Goal: Information Seeking & Learning: Learn about a topic

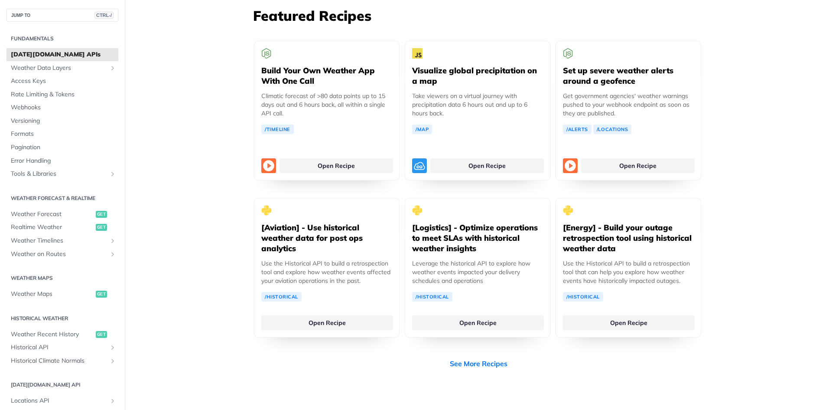
scroll to position [1690, 0]
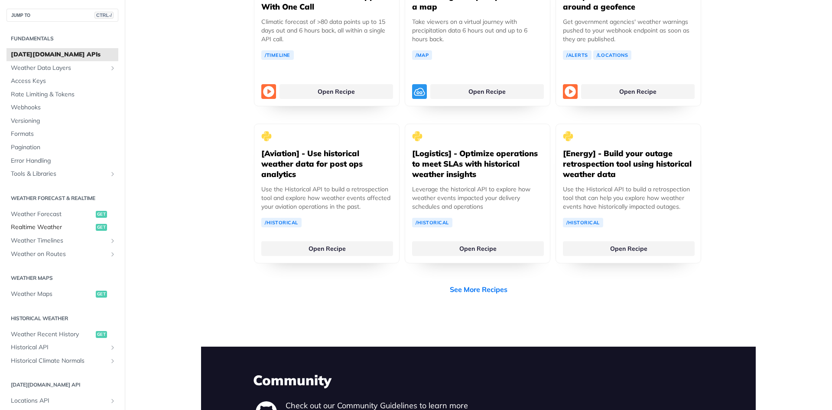
click at [42, 225] on span "Realtime Weather" at bounding box center [52, 227] width 83 height 9
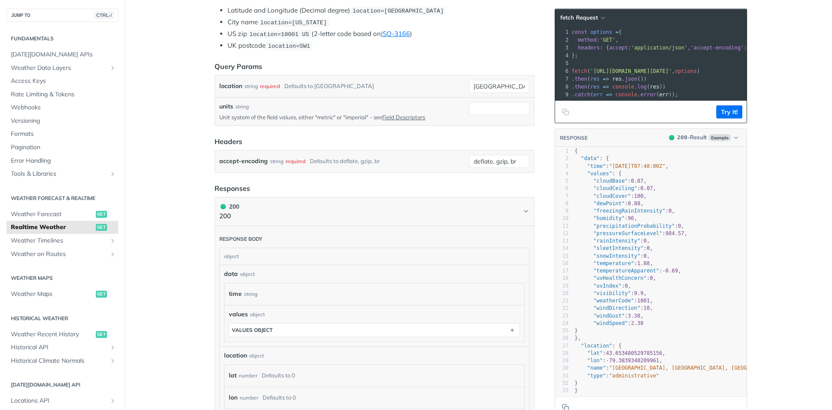
scroll to position [260, 0]
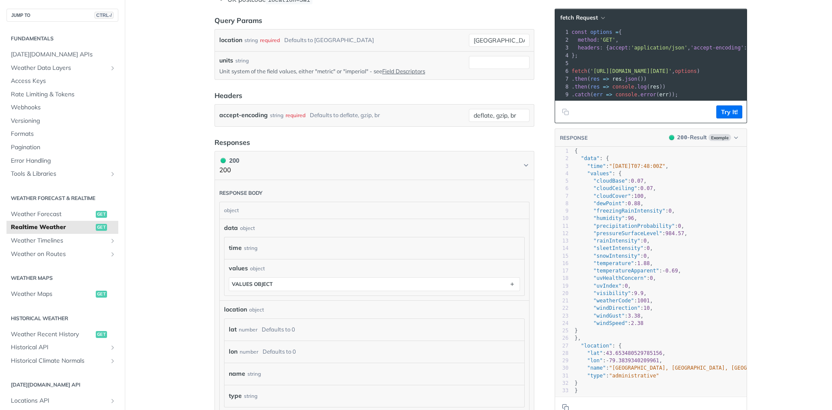
click at [638, 297] on span "1001" at bounding box center [644, 300] width 13 height 6
type textarea "1001"
click at [638, 297] on span "1001" at bounding box center [644, 300] width 13 height 6
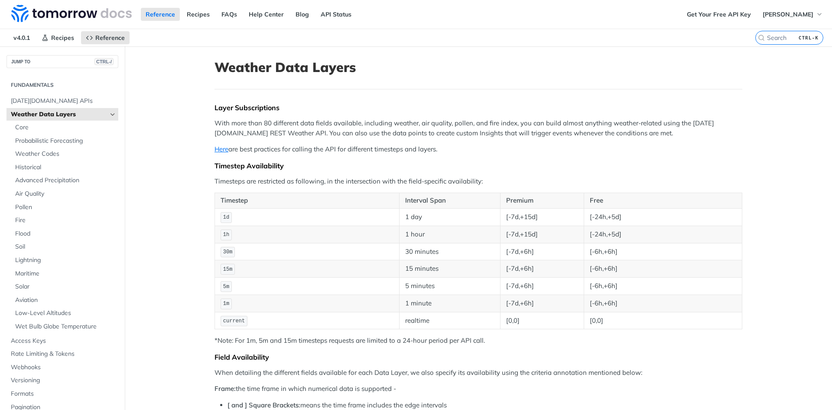
scroll to position [130, 0]
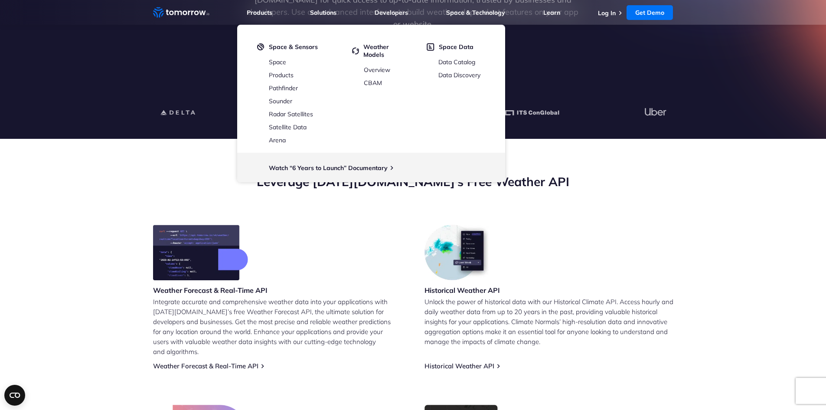
click at [692, 174] on section "Leverage Tomorrow.io’s Free Weather API Weather Forecast & Real-Time API Integr…" at bounding box center [413, 357] width 826 height 436
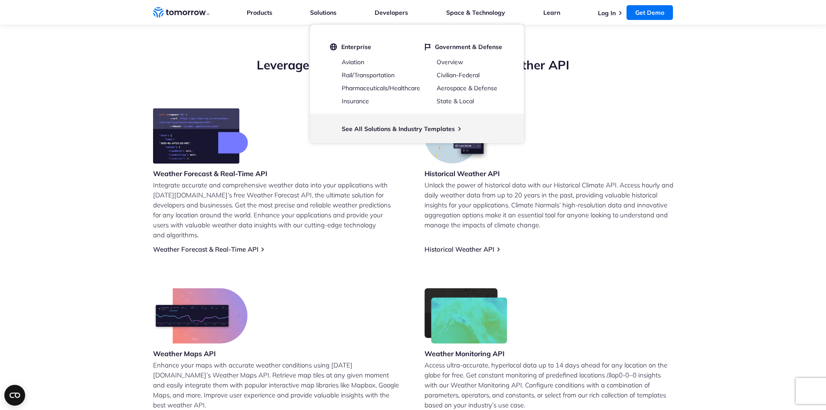
scroll to position [304, 0]
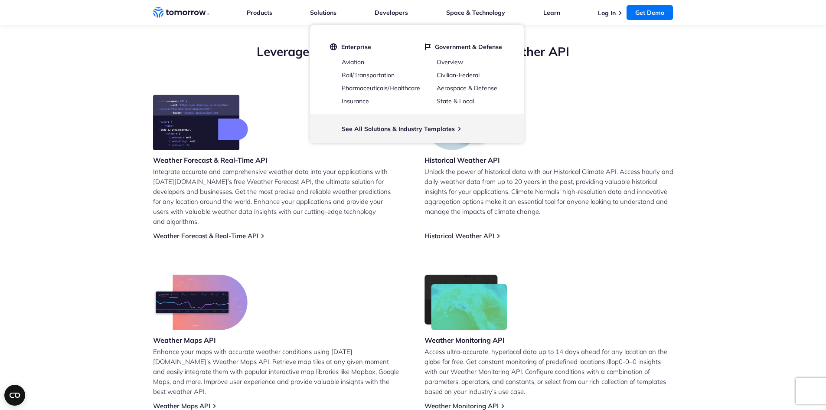
click at [631, 152] on div "Historical Weather API Unlock the power of historical data with our Historical …" at bounding box center [548, 166] width 249 height 145
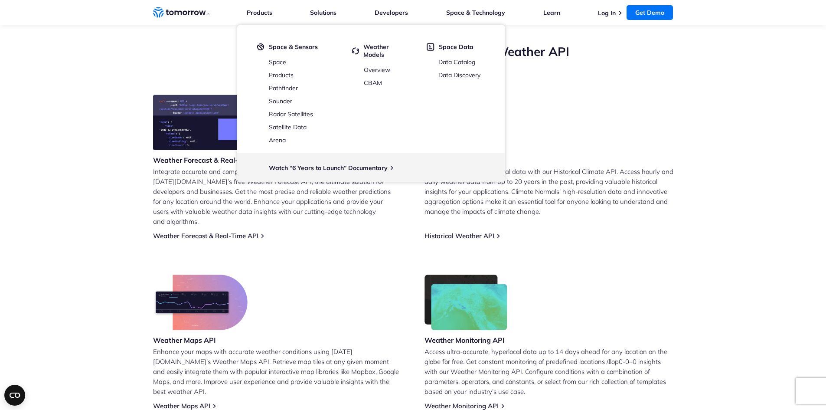
click at [648, 163] on div "Historical Weather API Unlock the power of historical data with our Historical …" at bounding box center [548, 166] width 249 height 145
click at [186, 159] on h3 "Weather Forecast & Real-Time API" at bounding box center [210, 160] width 114 height 10
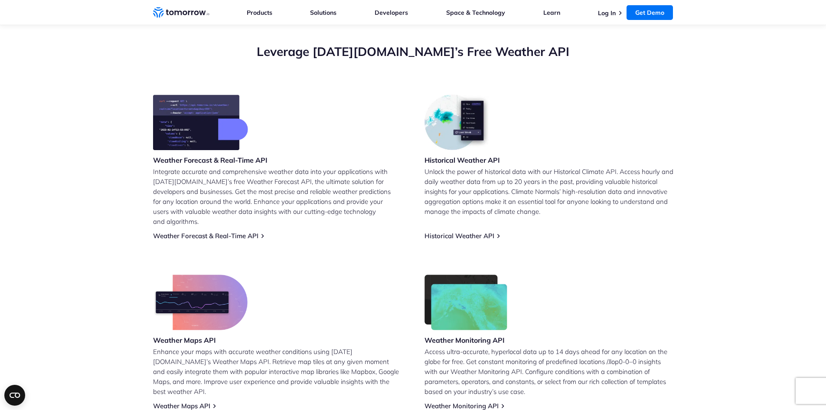
click at [223, 219] on div "Weather Forecast & Real-Time API Integrate accurate and comprehensive weather d…" at bounding box center [277, 166] width 249 height 145
click at [249, 231] on link "Weather Forecast & Real-Time API" at bounding box center [205, 235] width 105 height 8
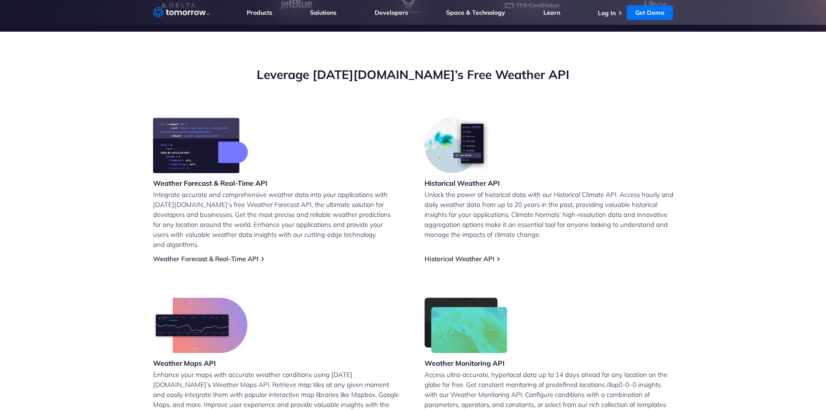
scroll to position [217, 0]
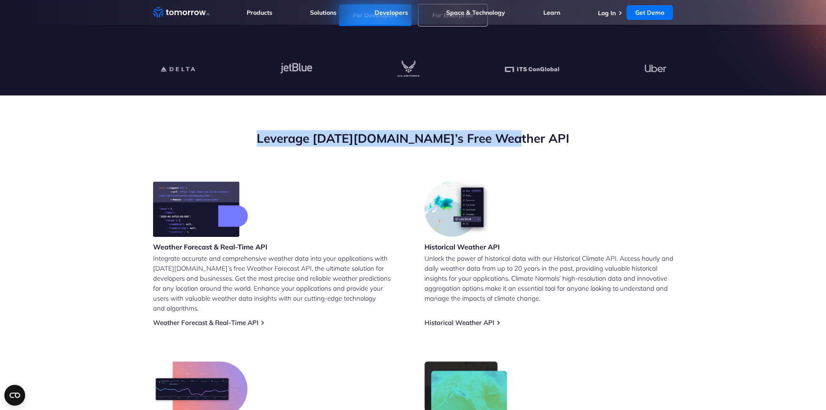
drag, startPoint x: 281, startPoint y: 137, endPoint x: 572, endPoint y: 132, distance: 290.9
click at [567, 132] on h2 "Leverage [DATE][DOMAIN_NAME]’s Free Weather API" at bounding box center [413, 138] width 520 height 16
click at [595, 135] on h2 "Leverage [DATE][DOMAIN_NAME]’s Free Weather API" at bounding box center [413, 138] width 520 height 16
drag, startPoint x: 560, startPoint y: 137, endPoint x: 355, endPoint y: 153, distance: 206.0
click at [400, 145] on h2 "Leverage [DATE][DOMAIN_NAME]’s Free Weather API" at bounding box center [413, 138] width 520 height 16
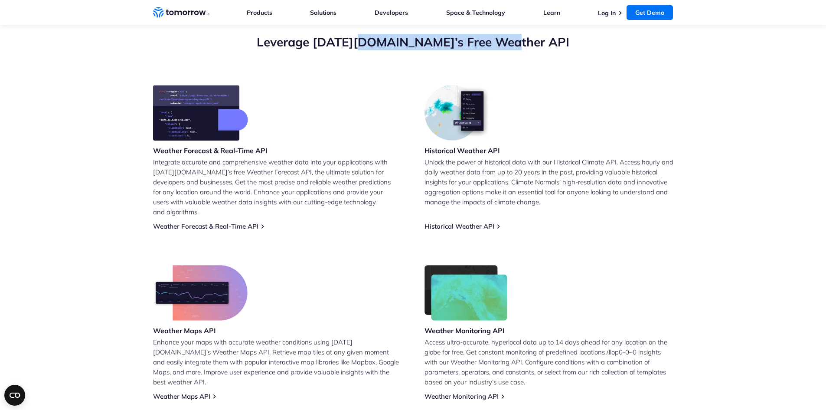
scroll to position [347, 0]
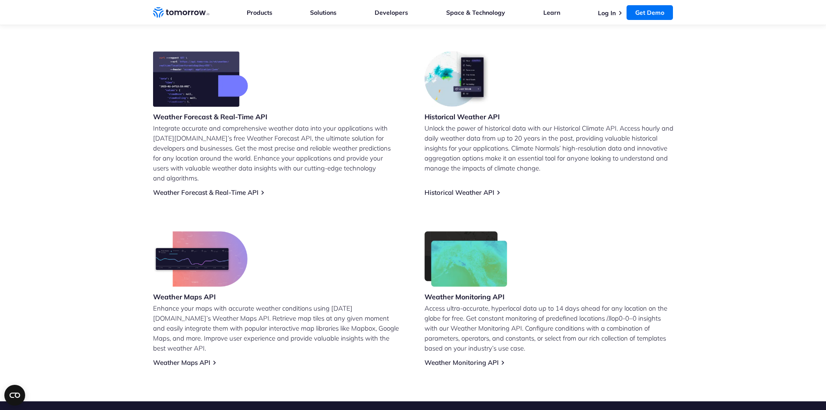
click at [351, 168] on p "Integrate accurate and comprehensive weather data into your applications with […" at bounding box center [277, 153] width 249 height 60
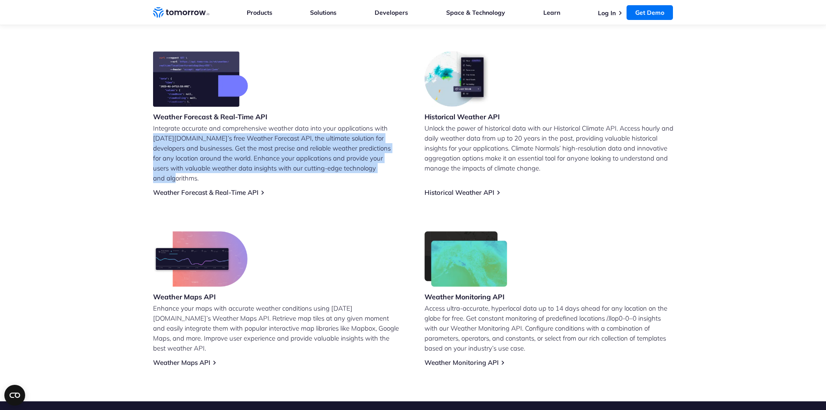
drag, startPoint x: 371, startPoint y: 169, endPoint x: 131, endPoint y: 134, distance: 243.0
click at [131, 134] on section "Leverage [DATE][DOMAIN_NAME]’s Free Weather API Weather Forecast & Real-Time AP…" at bounding box center [413, 183] width 826 height 436
click at [208, 136] on p "Integrate accurate and comprehensive weather data into your applications with […" at bounding box center [277, 153] width 249 height 60
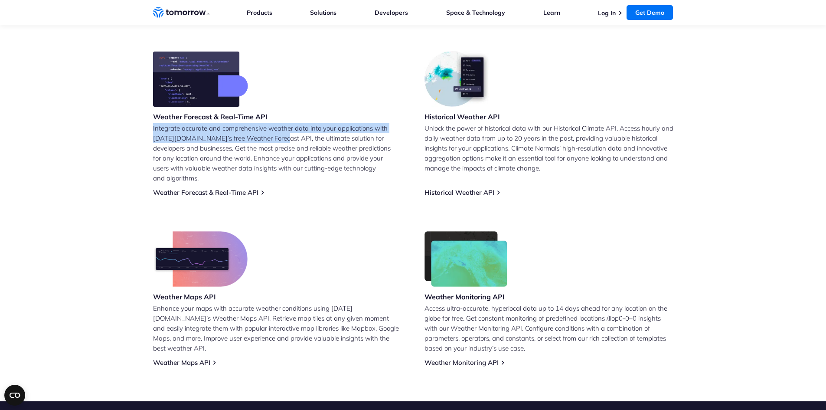
drag, startPoint x: 151, startPoint y: 127, endPoint x: 274, endPoint y: 138, distance: 123.2
click at [274, 138] on section "Leverage [DATE][DOMAIN_NAME]’s Free Weather API Weather Forecast & Real-Time AP…" at bounding box center [413, 183] width 826 height 436
copy p "Integrate accurate and comprehensive weather data into your applications with […"
